Goal: Use online tool/utility: Utilize a website feature to perform a specific function

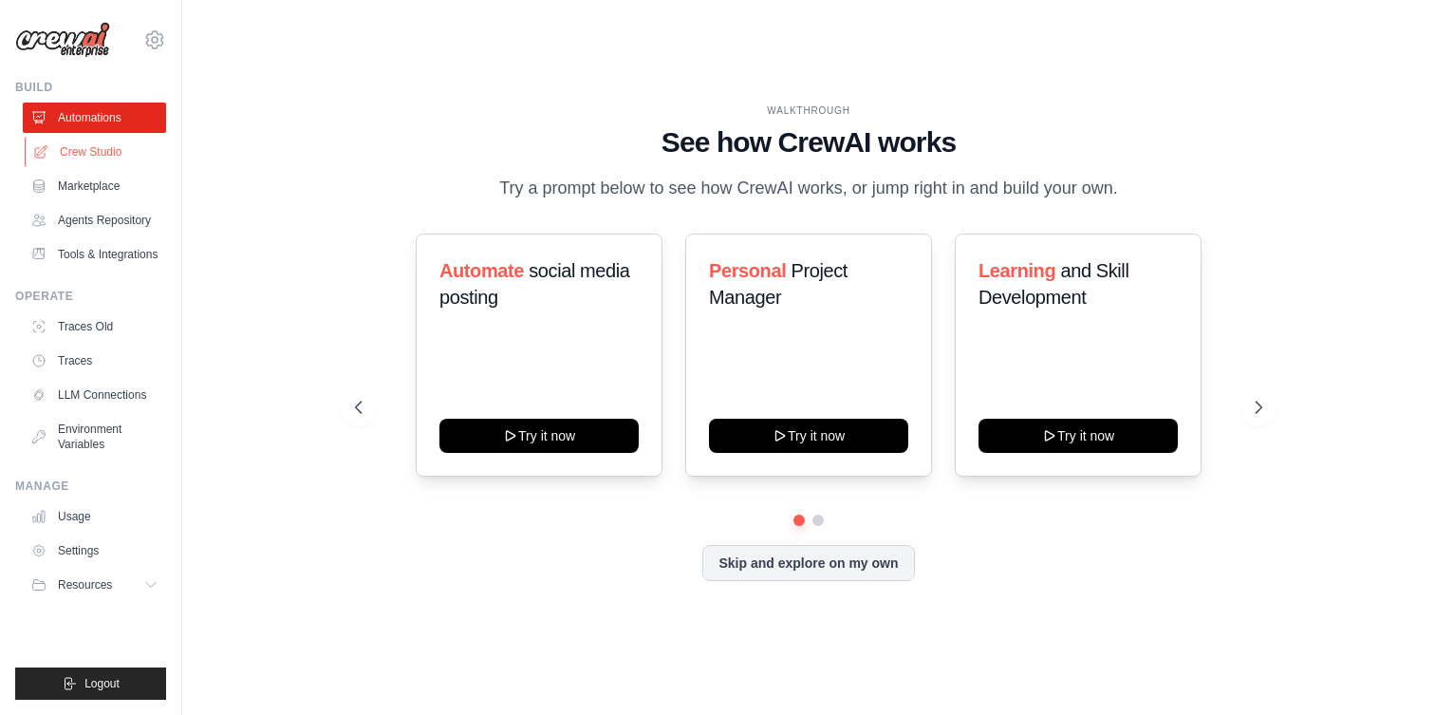
click at [110, 152] on link "Crew Studio" at bounding box center [96, 152] width 143 height 30
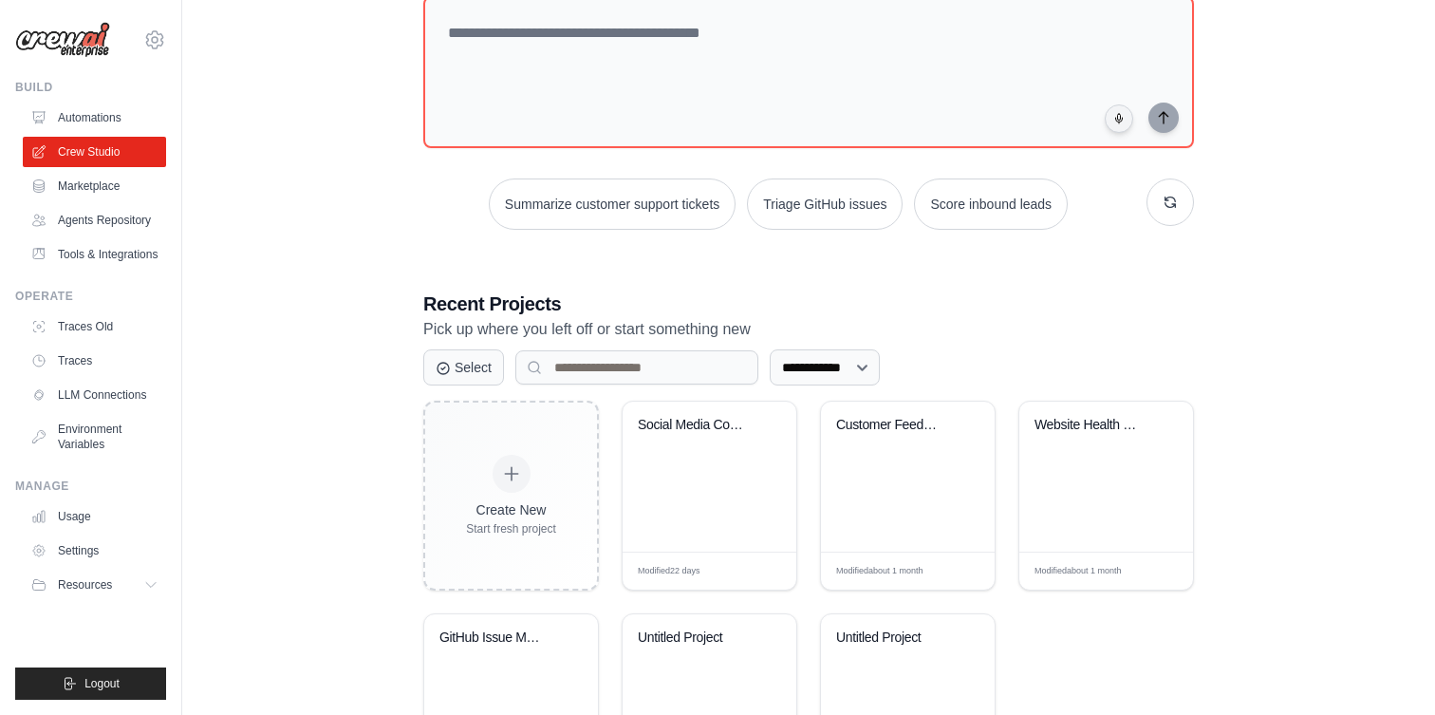
scroll to position [8, 0]
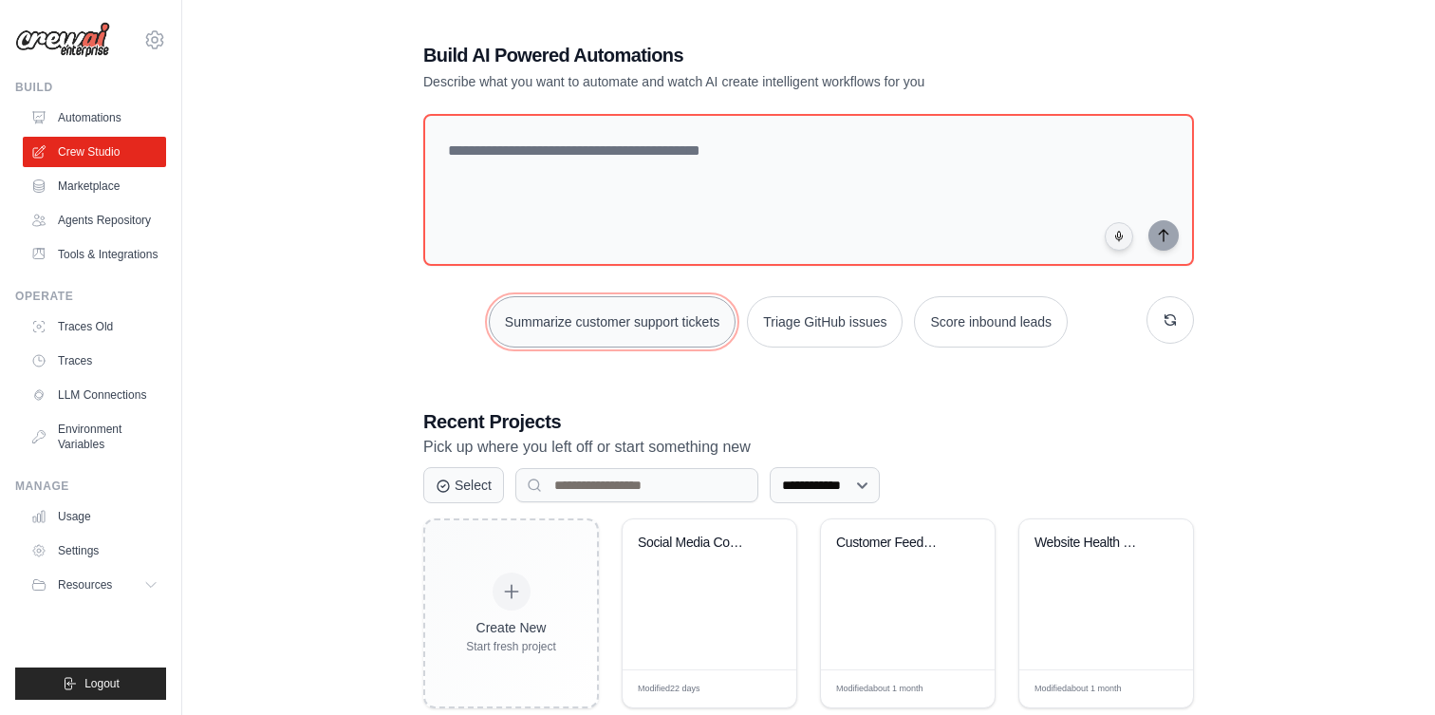
click at [616, 329] on button "Summarize customer support tickets" at bounding box center [612, 321] width 247 height 51
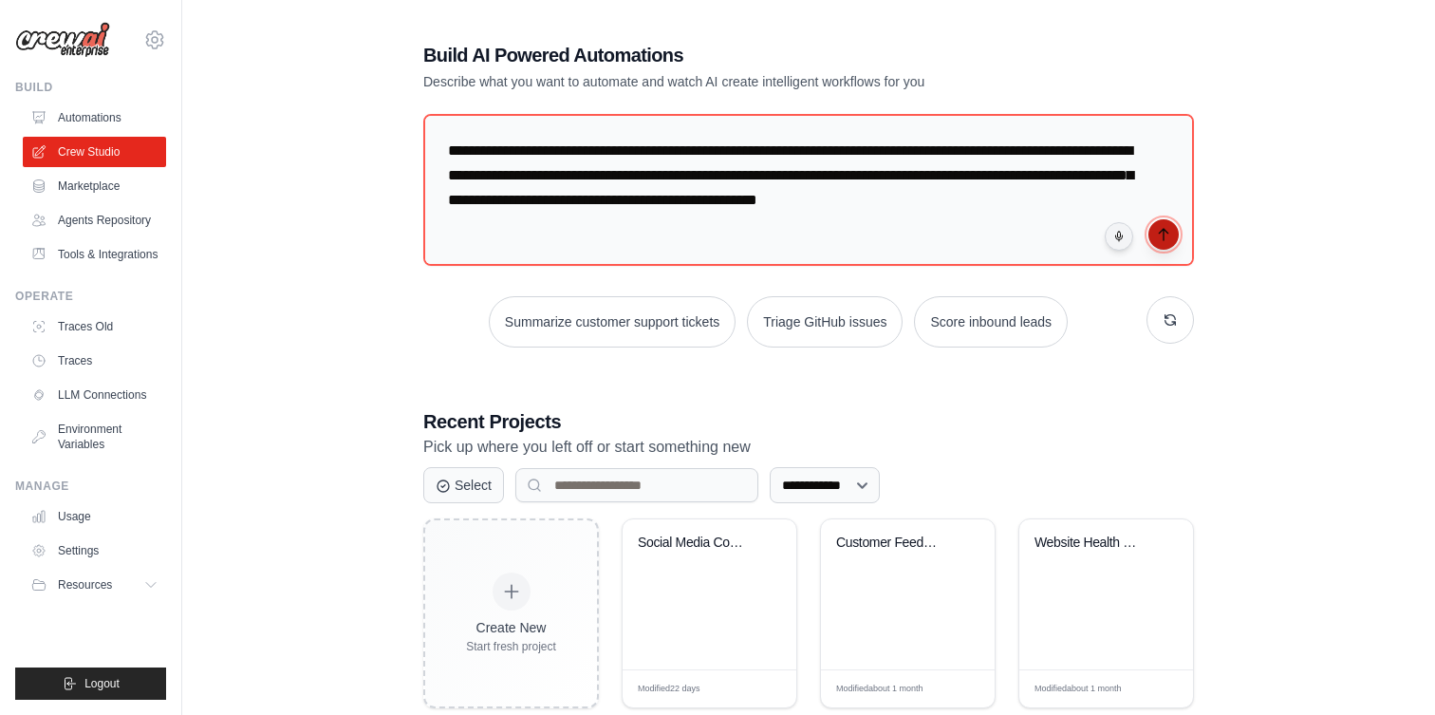
click at [1160, 240] on icon "submit" at bounding box center [1163, 234] width 15 height 15
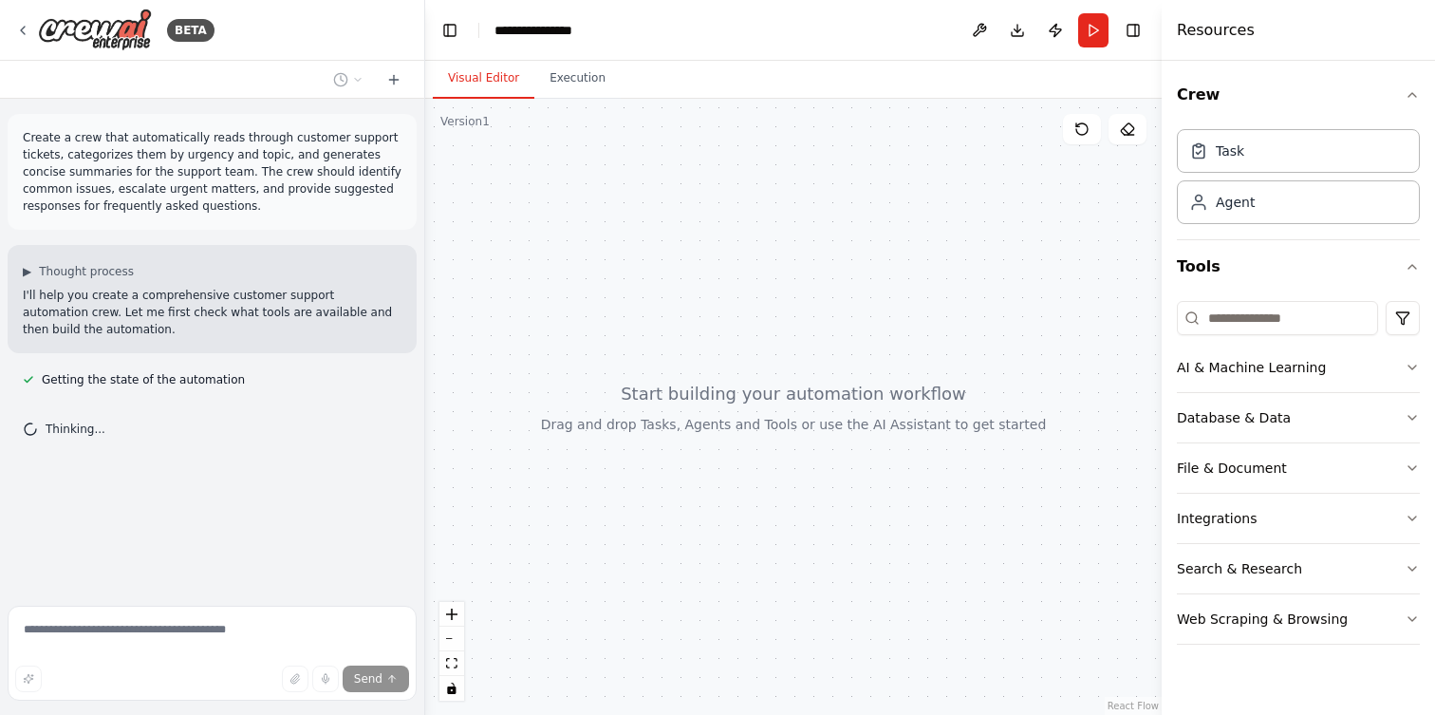
click at [80, 430] on span "Thinking..." at bounding box center [76, 428] width 60 height 15
copy span "Thinking..."
click at [75, 469] on span "Thinking..." at bounding box center [76, 466] width 60 height 15
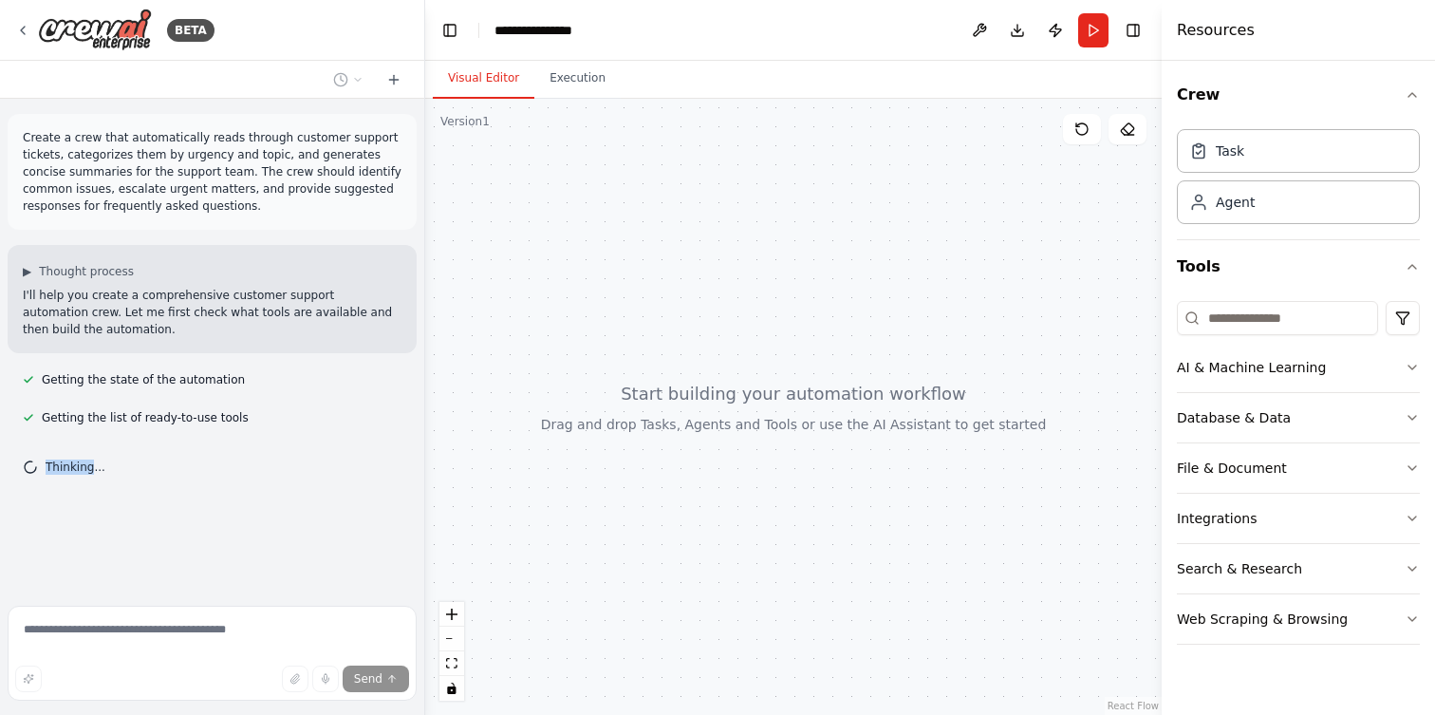
click at [75, 469] on span "Thinking..." at bounding box center [76, 466] width 60 height 15
copy span "Thinking..."
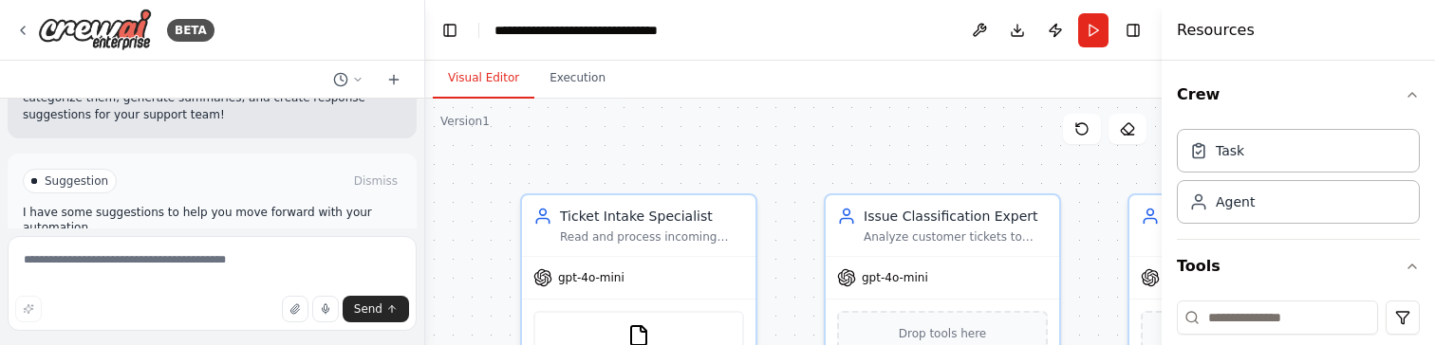
scroll to position [2095, 0]
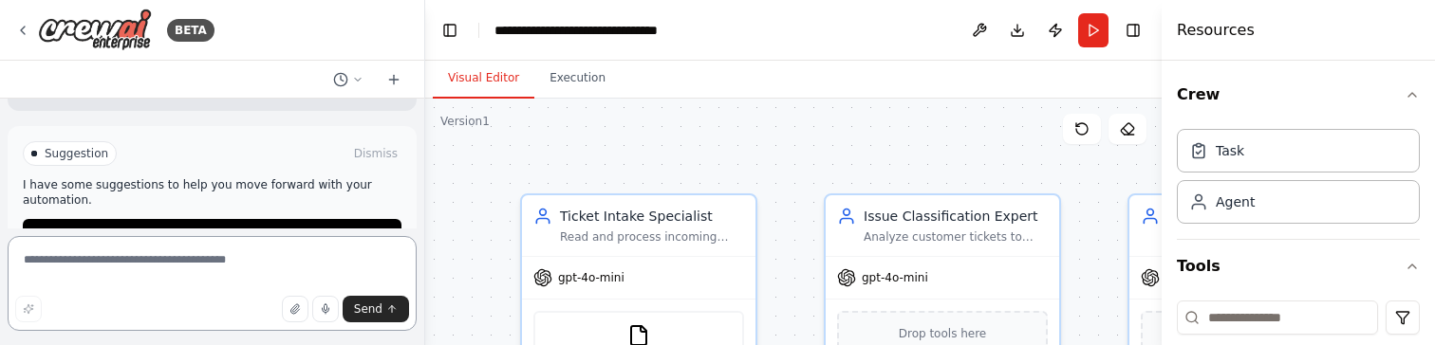
click at [156, 265] on textarea at bounding box center [212, 283] width 409 height 95
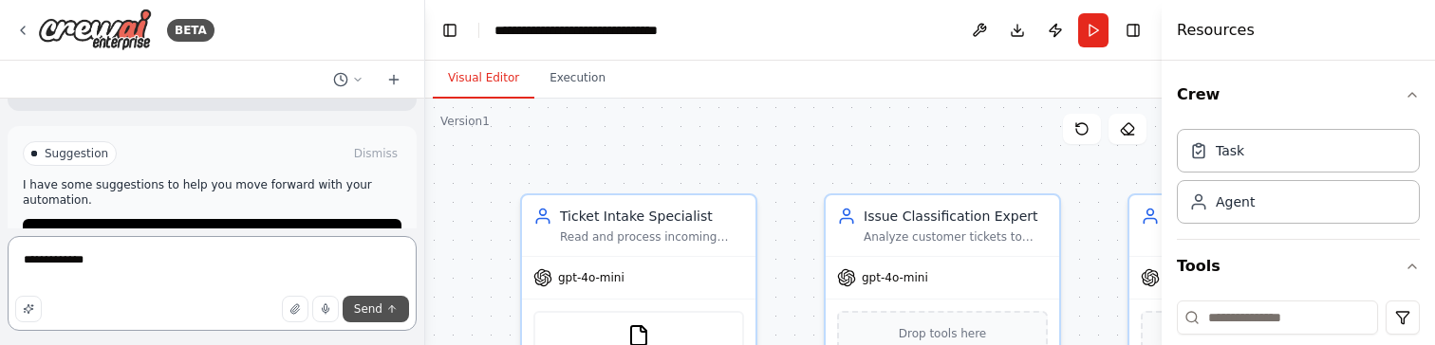
type textarea "**********"
click at [351, 312] on button "Send" at bounding box center [376, 309] width 66 height 27
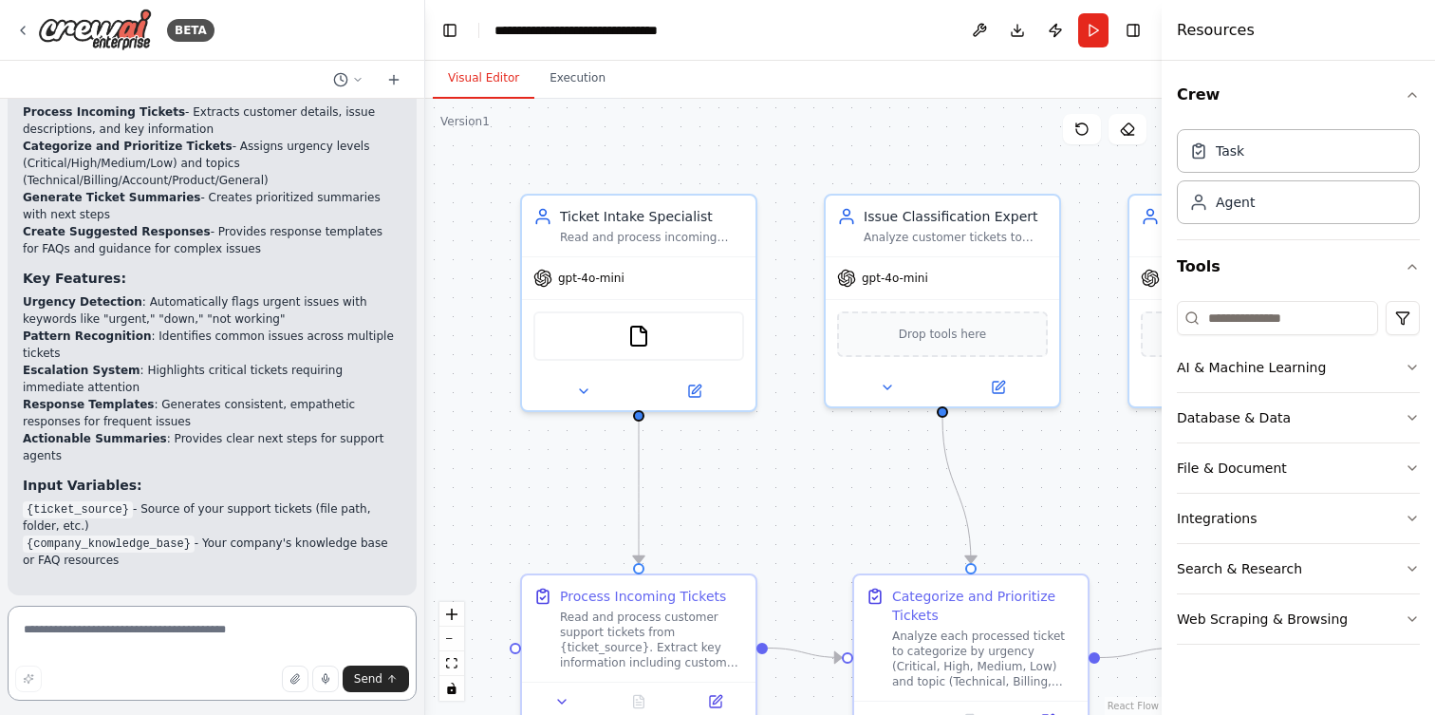
scroll to position [1629, 0]
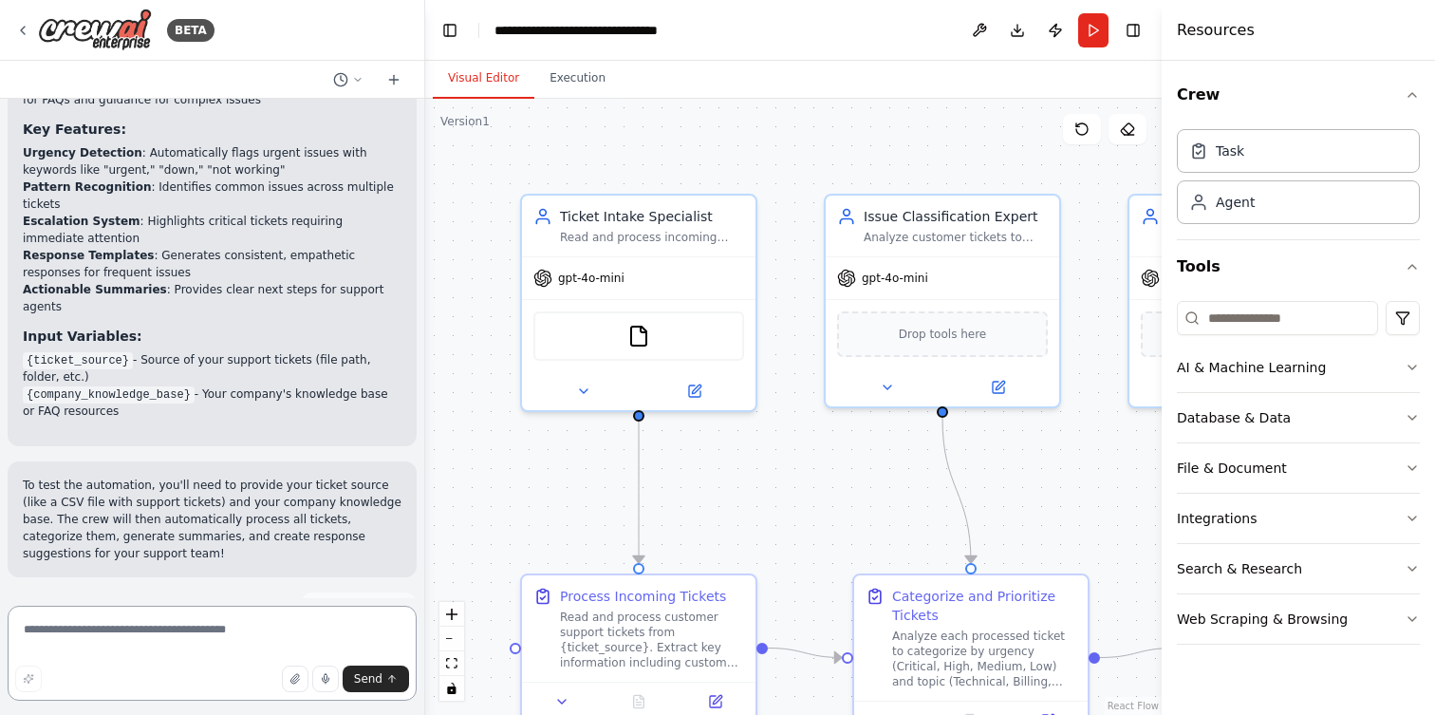
click at [135, 633] on textarea at bounding box center [212, 653] width 409 height 95
type textarea "*********"
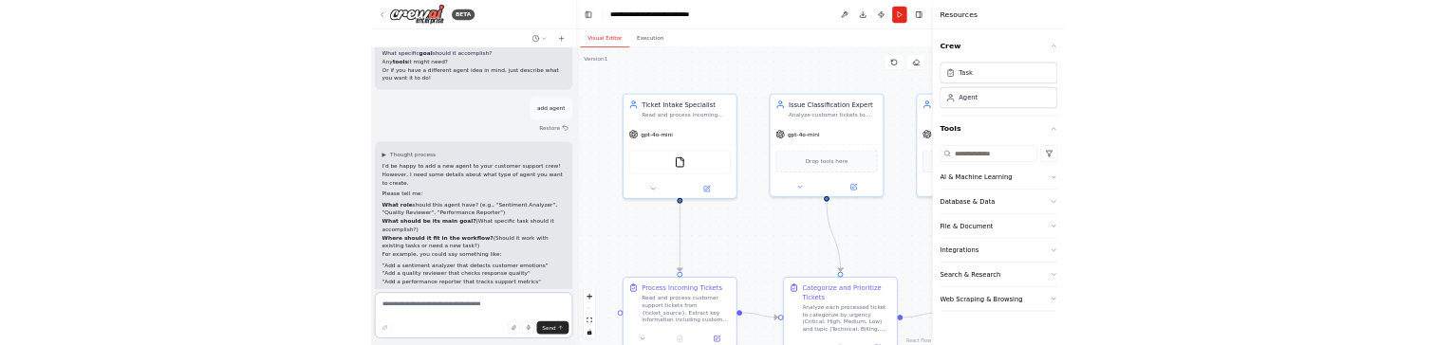
scroll to position [2879, 0]
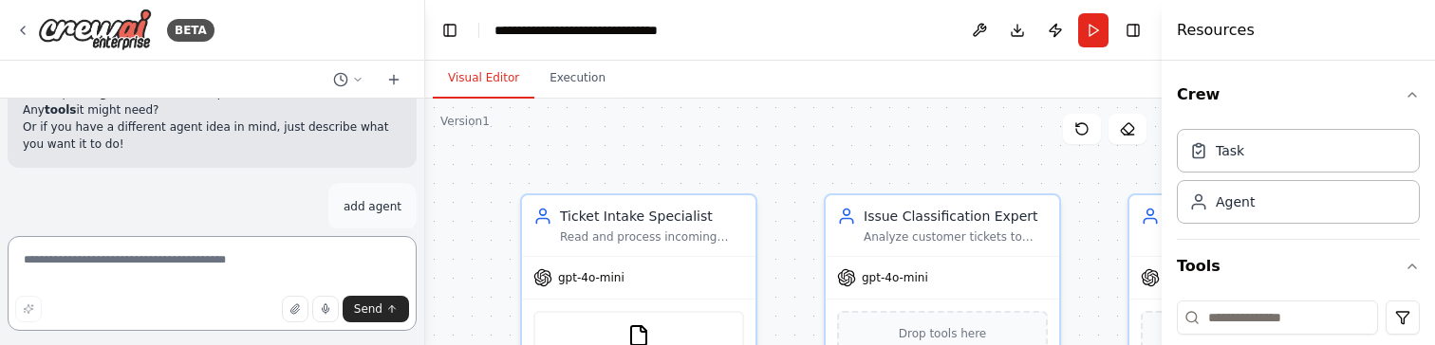
click at [112, 272] on textarea at bounding box center [212, 283] width 409 height 95
type textarea "*********"
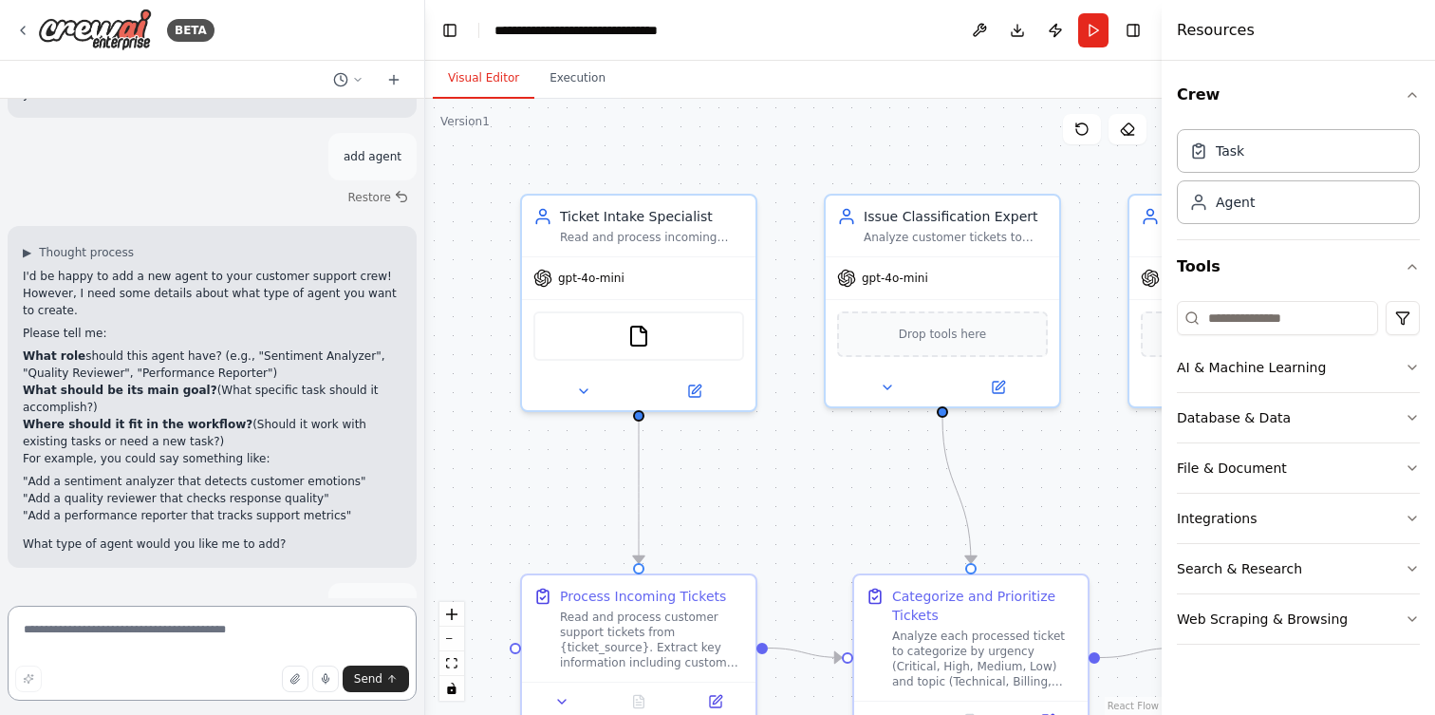
scroll to position [3311, 0]
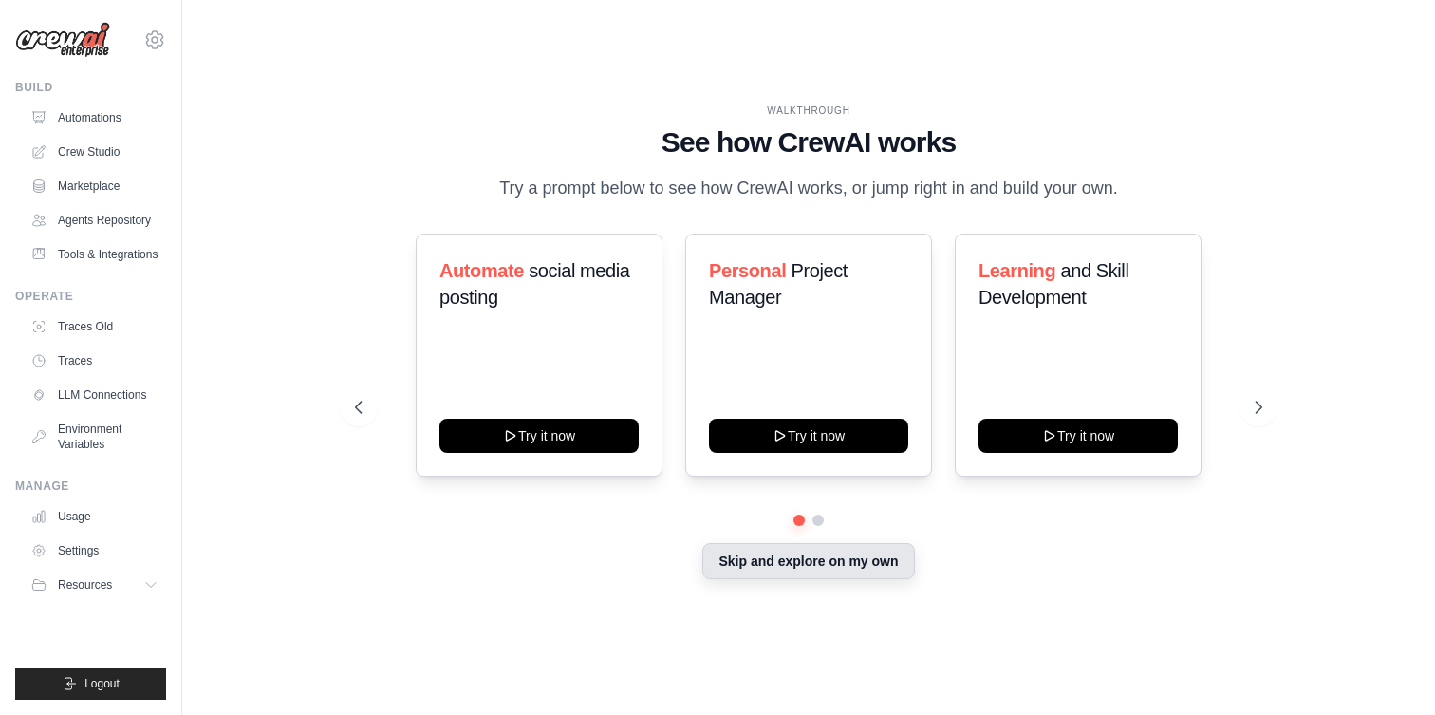
click at [793, 564] on button "Skip and explore on my own" at bounding box center [808, 561] width 212 height 36
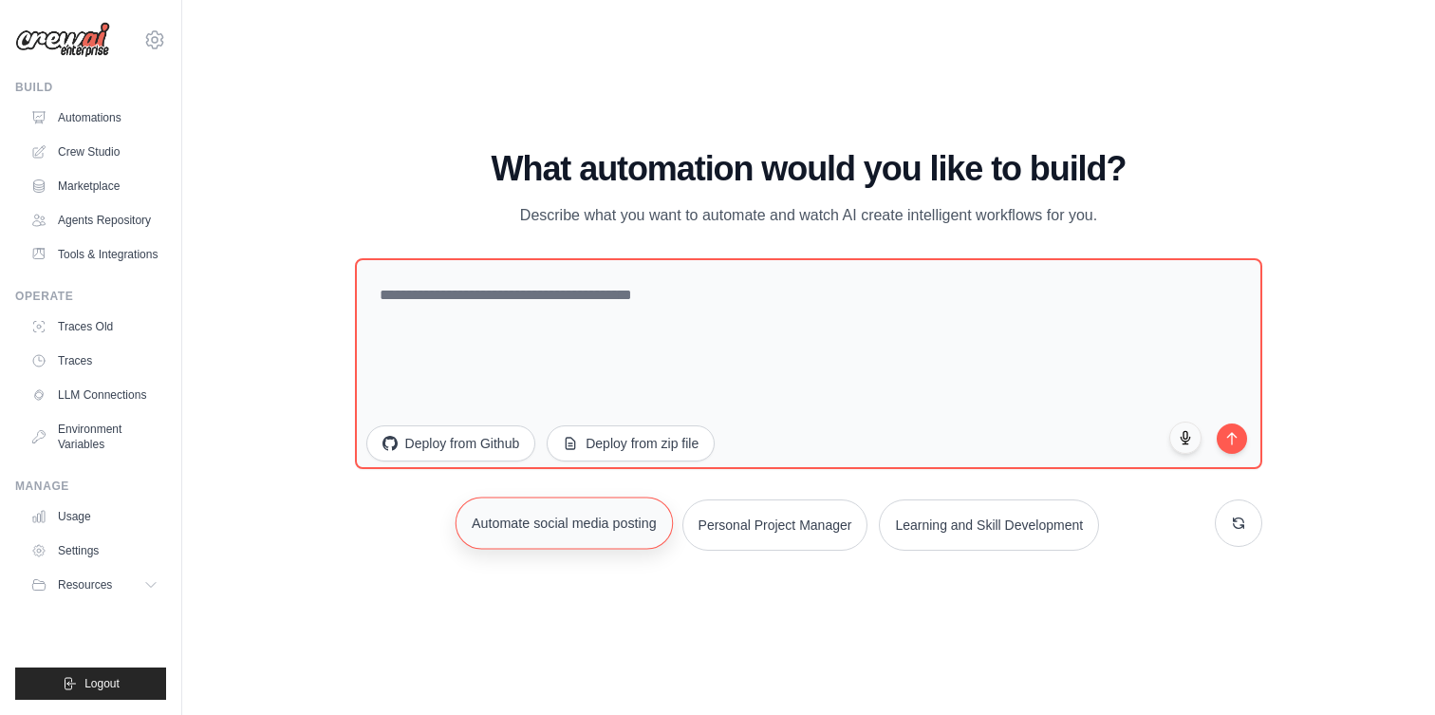
click at [622, 516] on button "Automate social media posting" at bounding box center [564, 522] width 217 height 52
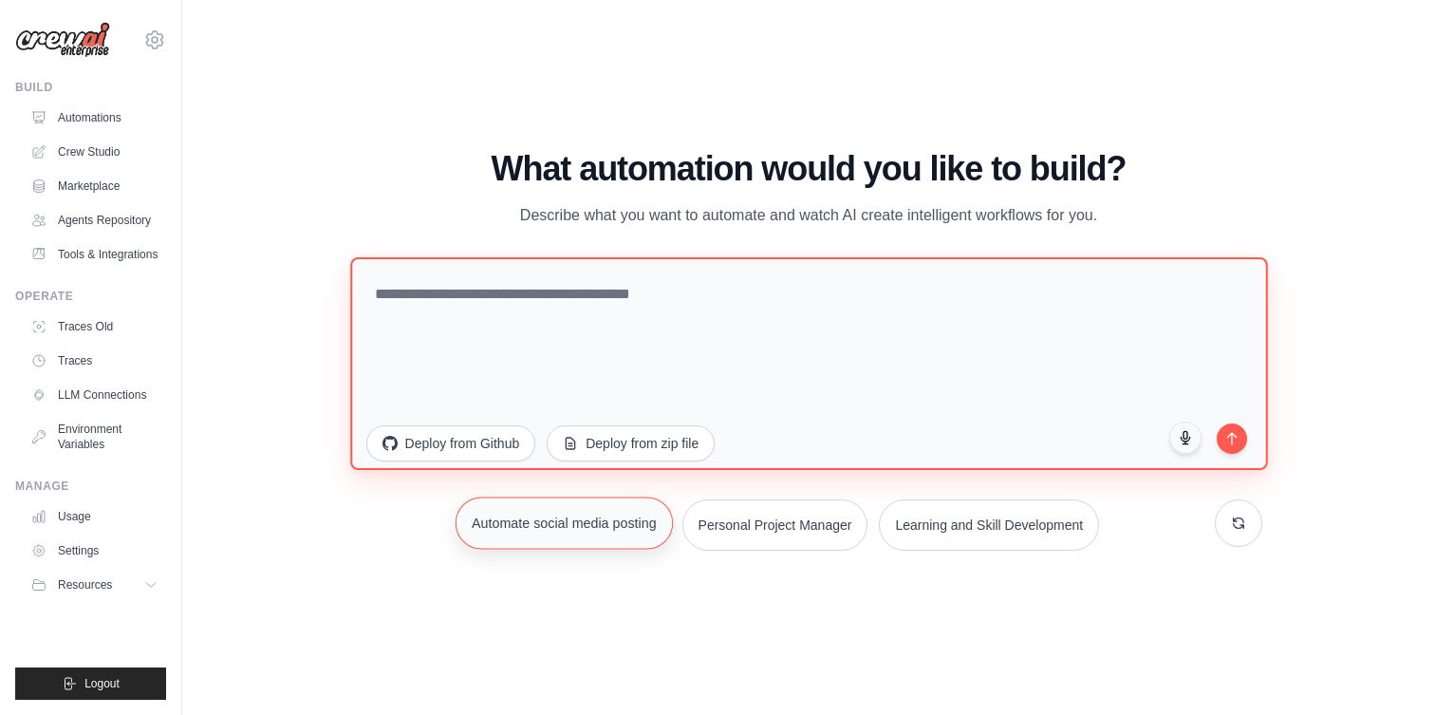
type textarea "**********"
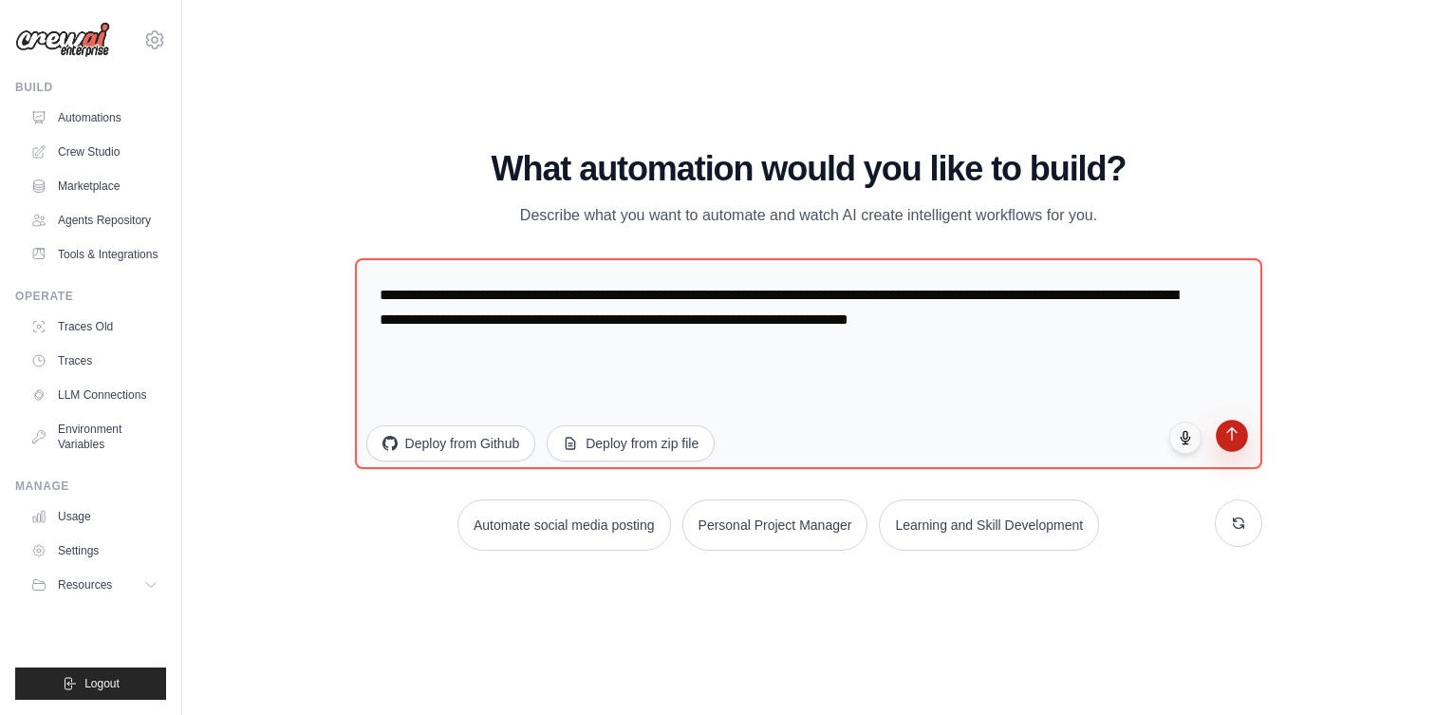
click at [1220, 438] on button "submit" at bounding box center [1233, 435] width 32 height 32
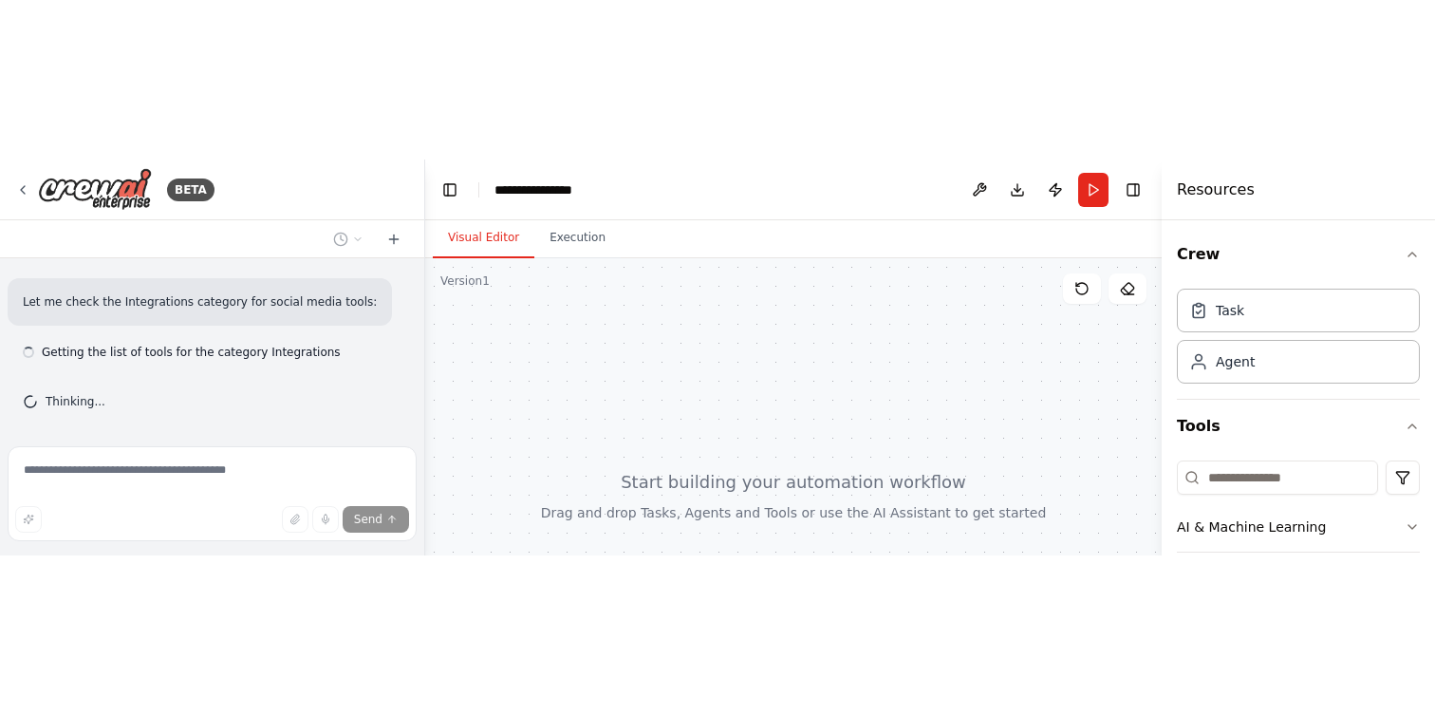
scroll to position [291, 0]
